Goal: Find specific page/section: Find specific page/section

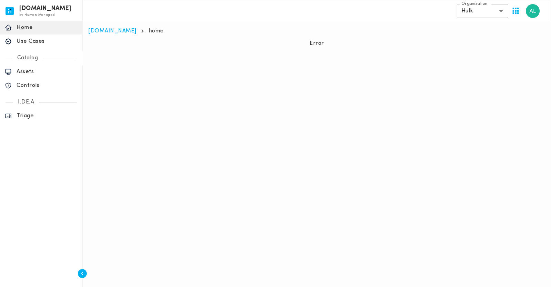
click at [472, 11] on body "[DOMAIN_NAME] by Human Managed {"resourceSet":[{"resourceId":"invicta-io/web/na…" at bounding box center [275, 26] width 551 height 52
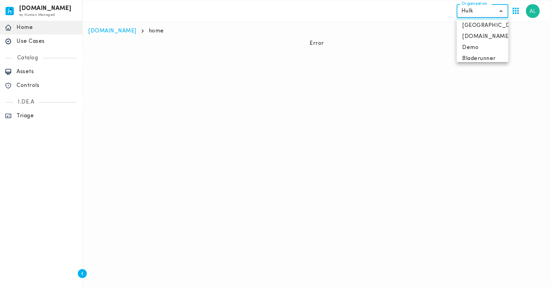
scroll to position [29, 0]
click at [494, 52] on li "Bladerunner" at bounding box center [483, 52] width 52 height 11
type input "**********"
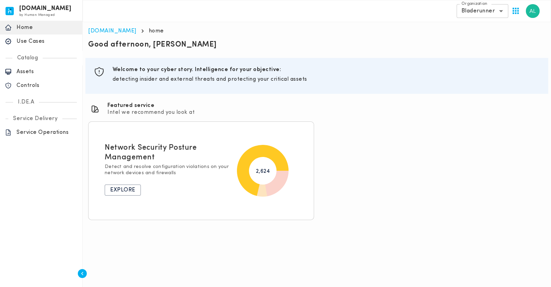
click at [362, 147] on div "Section ID: Good afternoon, [PERSON_NAME] Section ID: Section ID: objectives We…" at bounding box center [316, 129] width 463 height 185
click at [429, 152] on div "Section ID: Good afternoon, [PERSON_NAME] Section ID: Section ID: objectives We…" at bounding box center [316, 129] width 463 height 185
